Goal: Check status: Check status

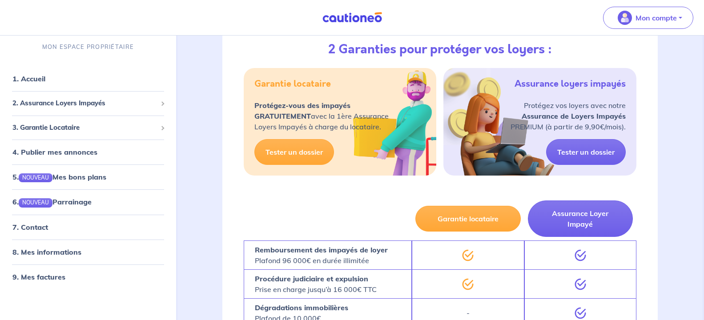
scroll to position [181, 0]
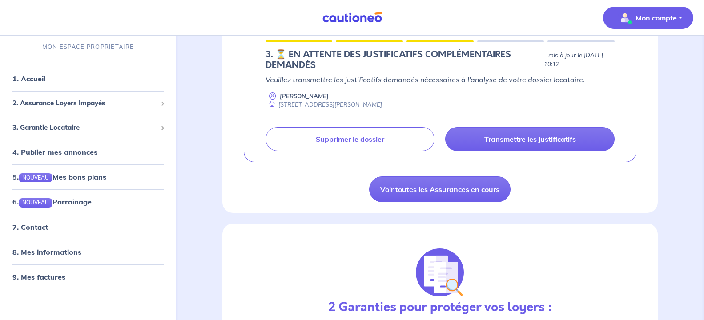
click at [622, 16] on img "button" at bounding box center [625, 18] width 14 height 14
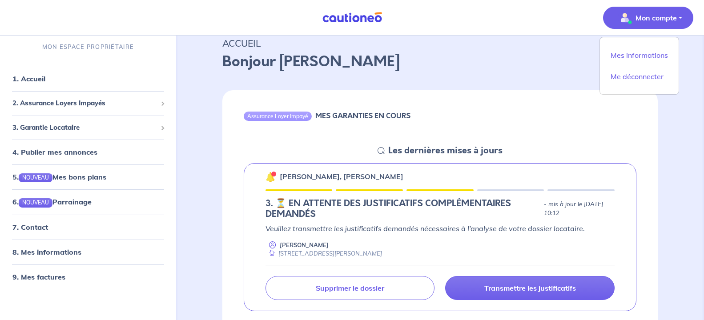
scroll to position [0, 0]
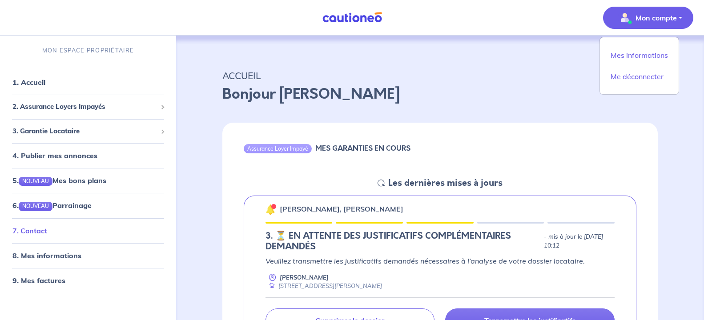
click at [47, 228] on link "7. Contact" at bounding box center [29, 230] width 35 height 9
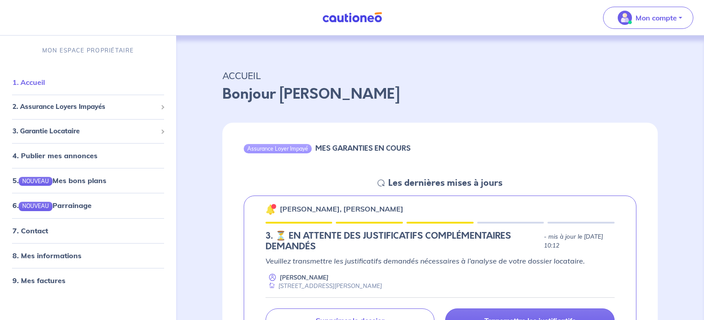
click at [44, 84] on link "1. Accueil" at bounding box center [28, 82] width 32 height 9
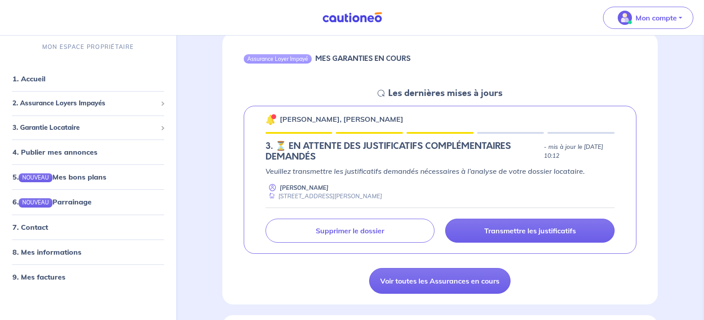
scroll to position [91, 0]
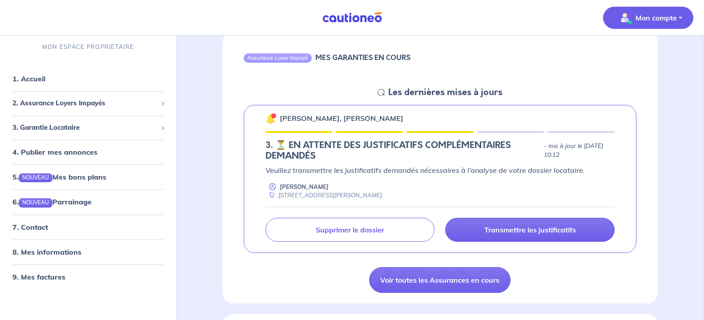
click at [645, 20] on p "Mon compte" at bounding box center [656, 17] width 41 height 11
click at [628, 55] on link "Mes informations" at bounding box center [640, 55] width 72 height 14
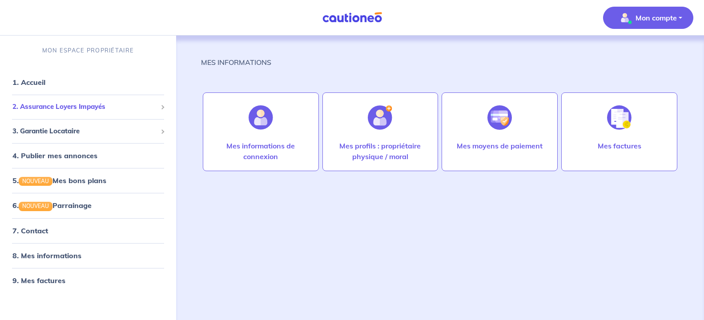
click at [75, 108] on span "2. Assurance Loyers Impayés" at bounding box center [84, 107] width 145 height 10
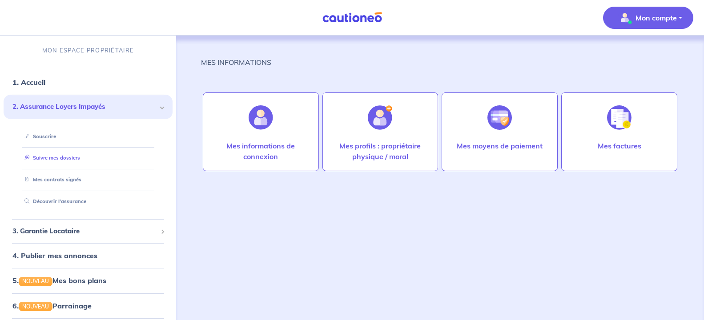
click at [69, 155] on link "Suivre mes dossiers" at bounding box center [50, 158] width 59 height 6
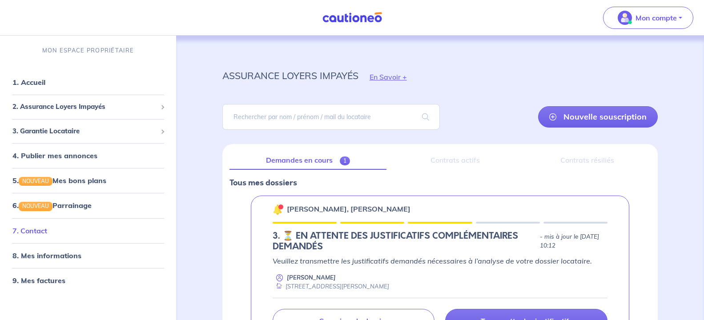
click at [47, 229] on link "7. Contact" at bounding box center [29, 230] width 35 height 9
click at [42, 84] on link "1. Accueil" at bounding box center [28, 82] width 32 height 9
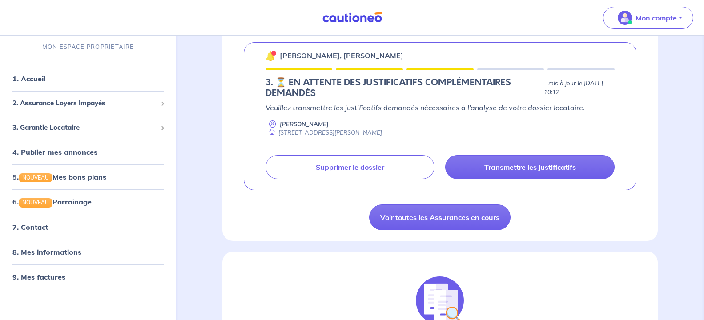
scroll to position [127, 0]
